Goal: Navigation & Orientation: Find specific page/section

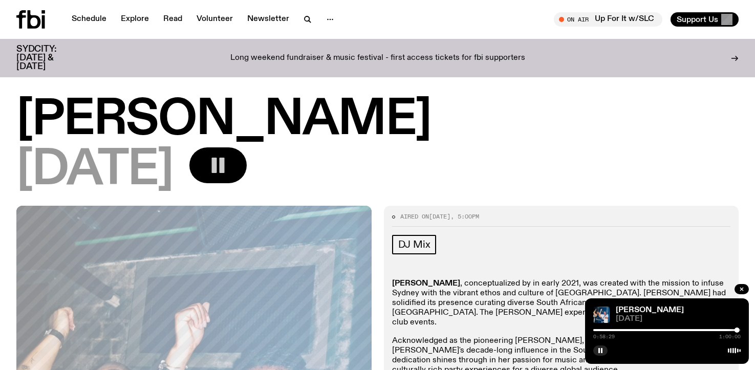
click at [225, 166] on rect "button" at bounding box center [222, 165] width 5 height 15
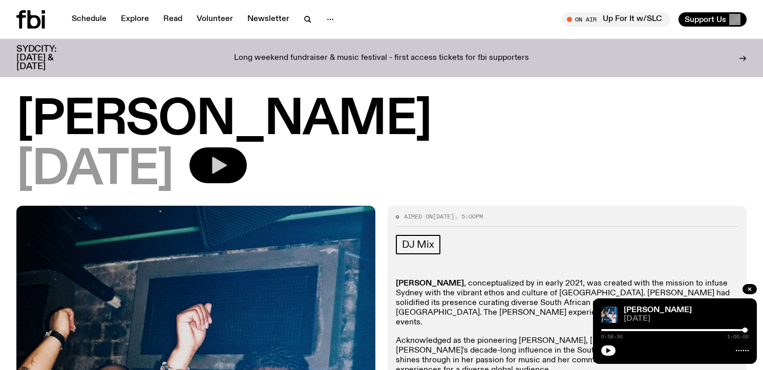
click at [228, 166] on icon "button" at bounding box center [218, 165] width 20 height 20
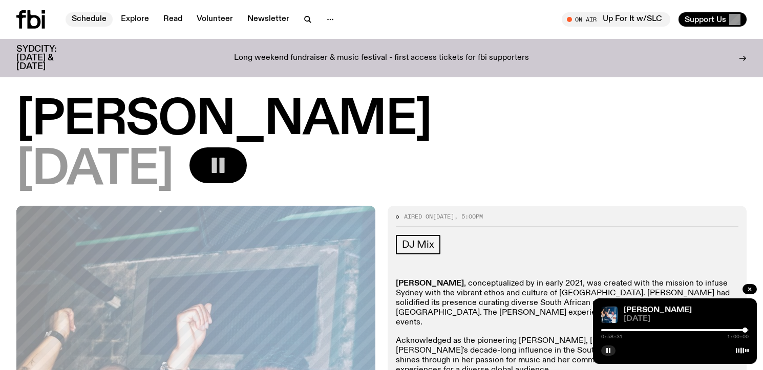
click at [90, 18] on link "Schedule" at bounding box center [89, 19] width 47 height 14
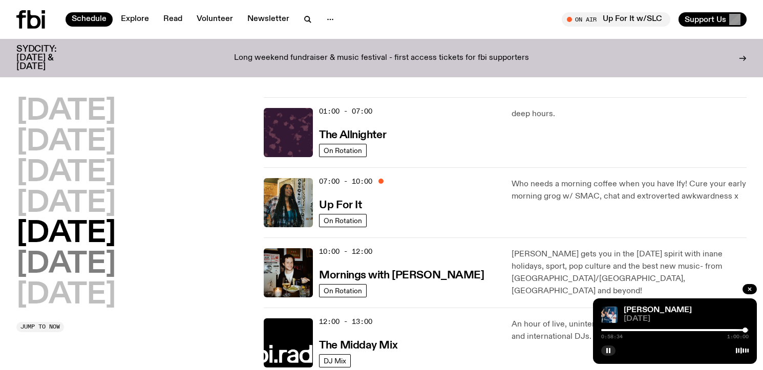
click at [116, 265] on h2 "[DATE]" at bounding box center [65, 264] width 99 height 29
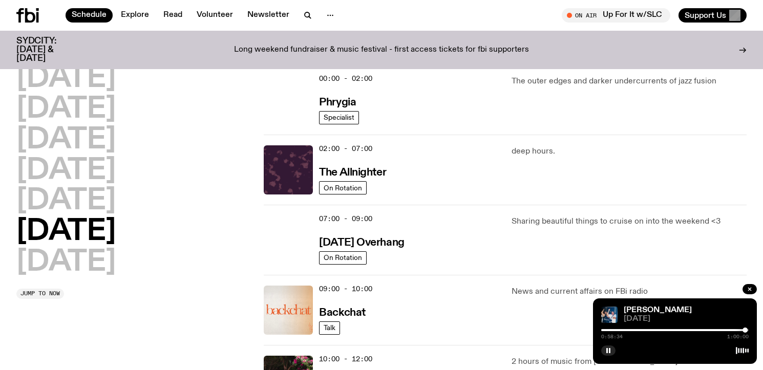
scroll to position [29, 0]
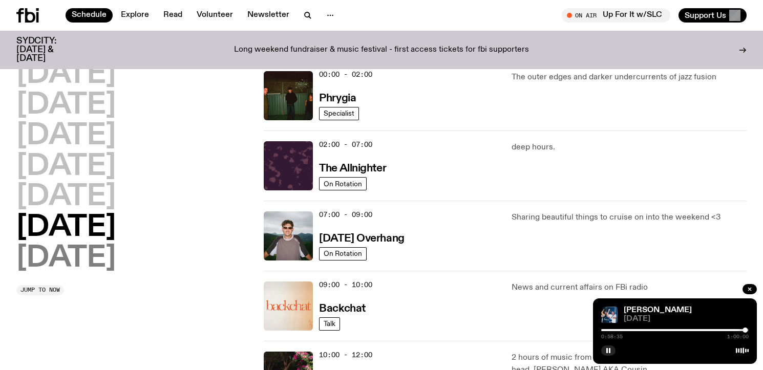
click at [86, 259] on h2 "[DATE]" at bounding box center [65, 258] width 99 height 29
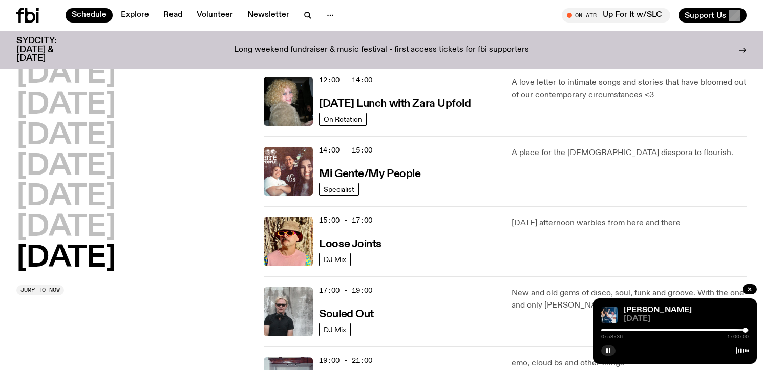
scroll to position [485, 0]
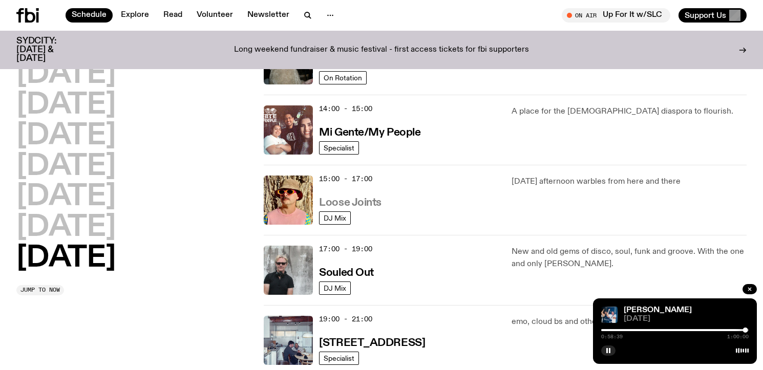
click at [363, 208] on h3 "Loose Joints" at bounding box center [350, 203] width 62 height 11
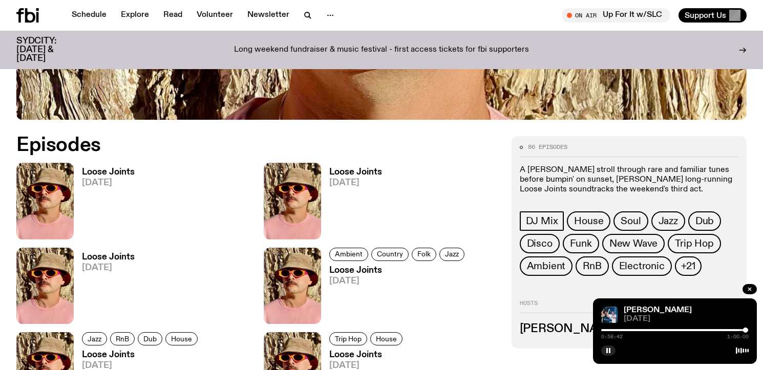
scroll to position [443, 0]
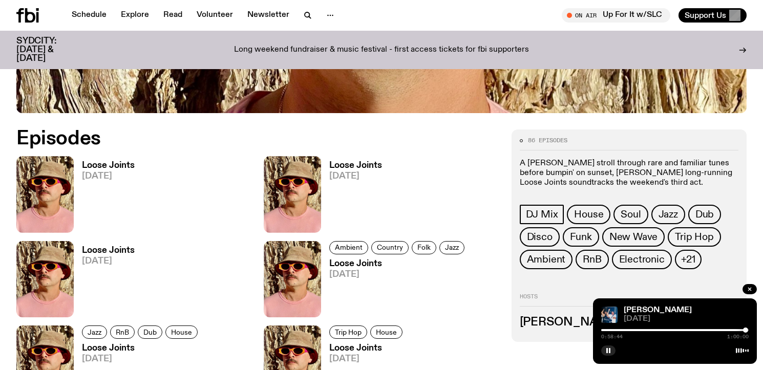
click at [111, 163] on h3 "Loose Joints" at bounding box center [108, 165] width 53 height 9
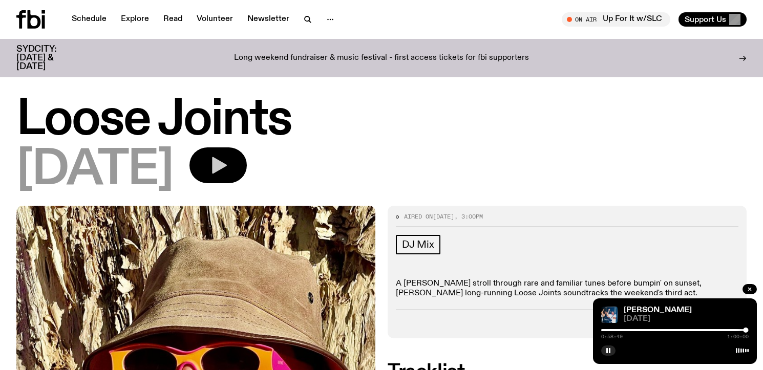
click at [227, 166] on icon "button" at bounding box center [219, 165] width 15 height 17
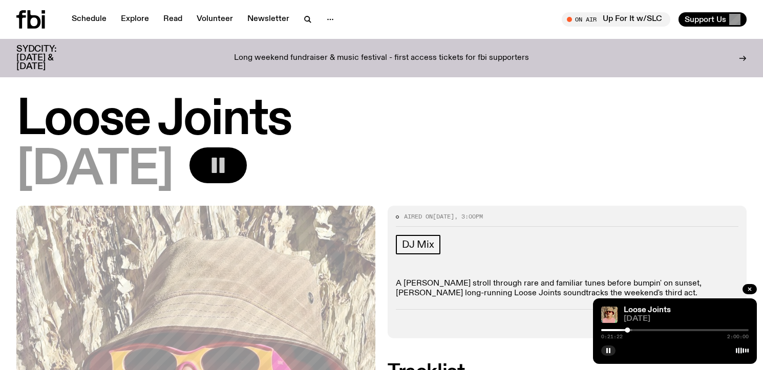
click at [225, 166] on rect "button" at bounding box center [222, 165] width 5 height 15
